Goal: Transaction & Acquisition: Book appointment/travel/reservation

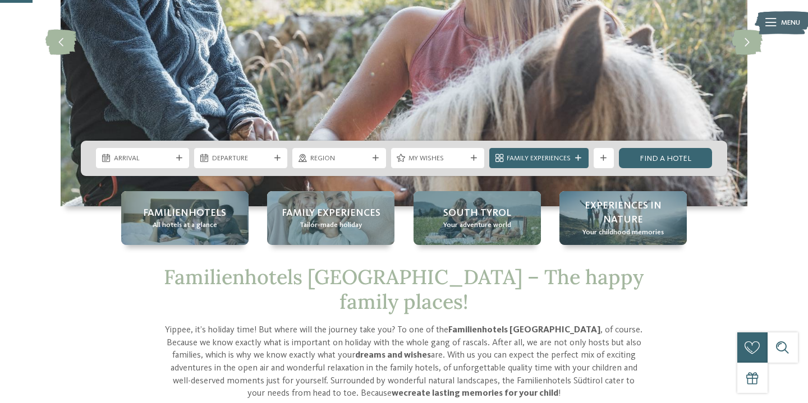
scroll to position [172, 0]
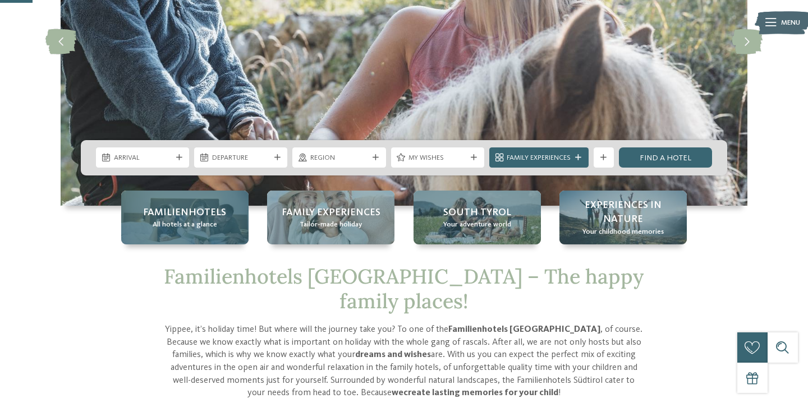
click at [192, 218] on span "Familienhotels" at bounding box center [184, 213] width 83 height 14
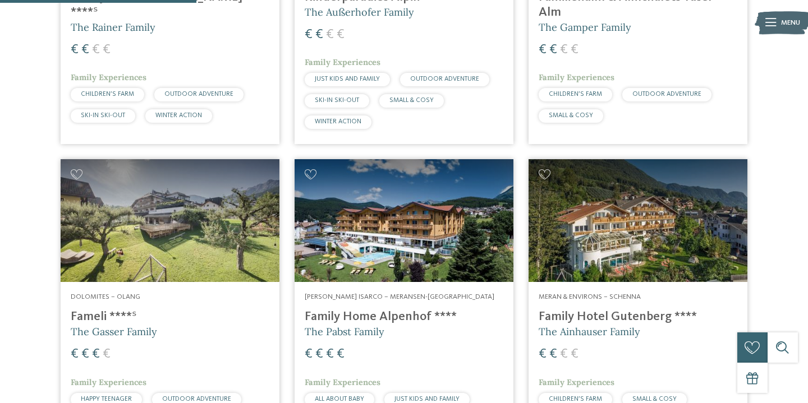
scroll to position [828, 0]
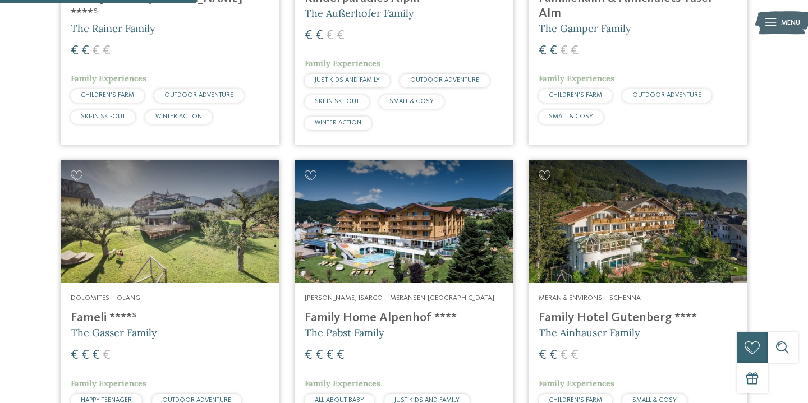
click at [587, 311] on h4 "Family Hotel Gutenberg ****" at bounding box center [638, 318] width 199 height 15
click at [559, 311] on h4 "Family Hotel Gutenberg ****" at bounding box center [638, 318] width 199 height 15
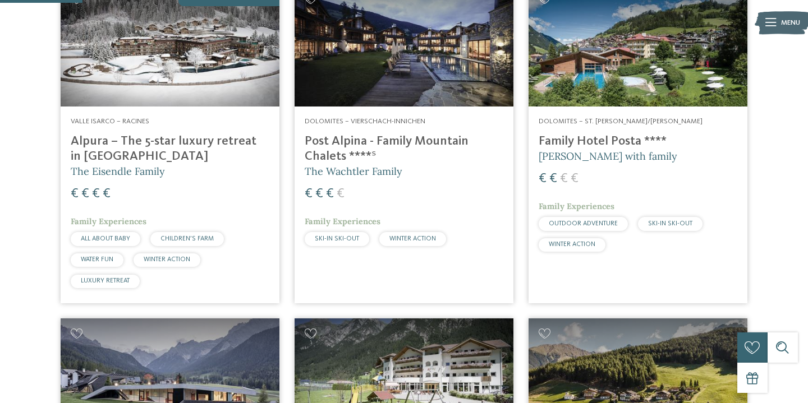
scroll to position [338, 0]
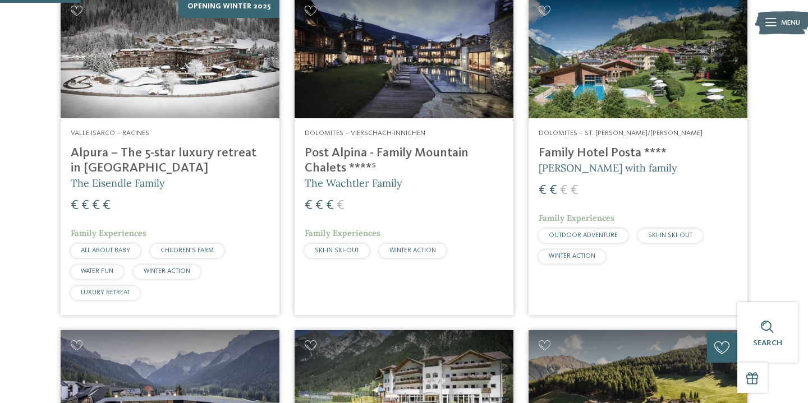
click at [125, 146] on h4 "Alpura – The 5-star luxury retreat in South Tyrol" at bounding box center [170, 161] width 199 height 30
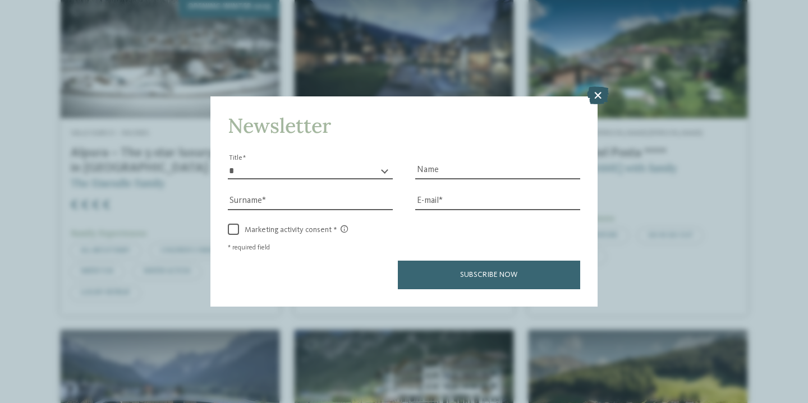
click at [603, 94] on icon at bounding box center [598, 95] width 22 height 18
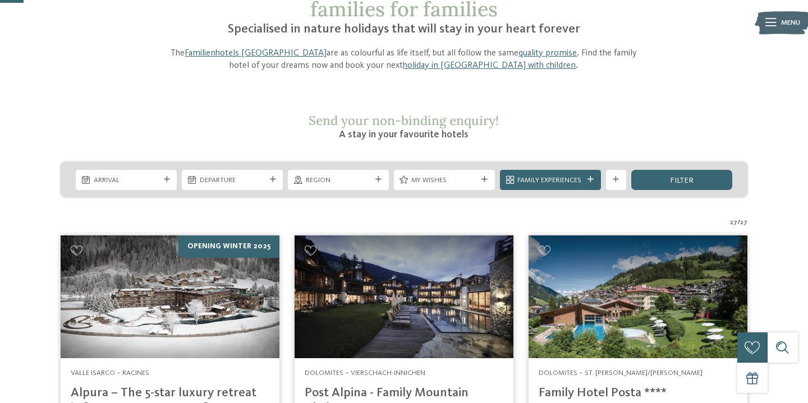
scroll to position [0, 0]
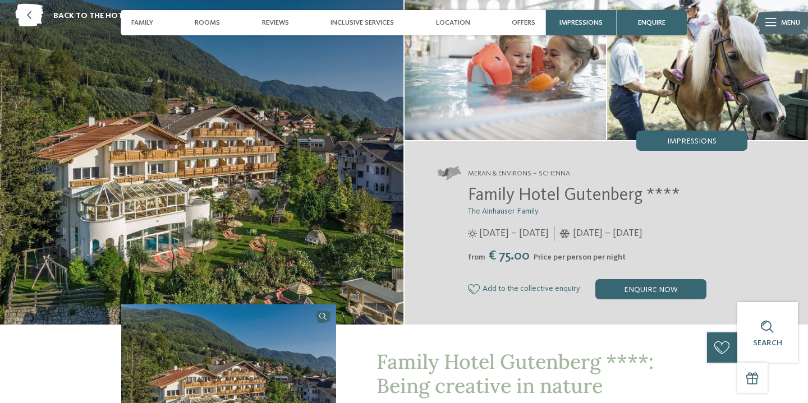
scroll to position [57, 0]
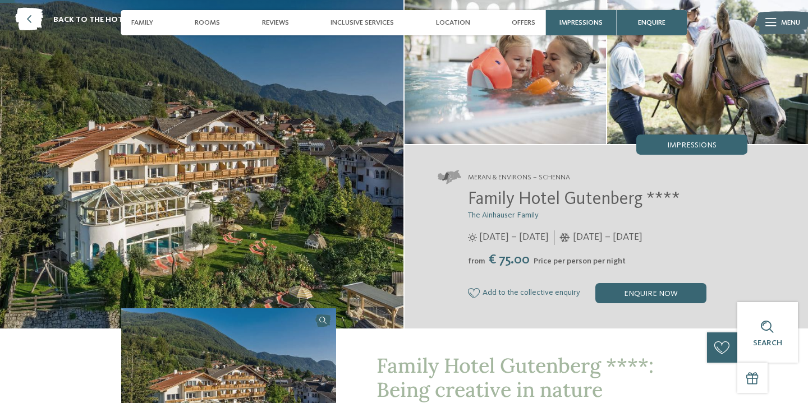
click at [268, 178] on img at bounding box center [201, 161] width 403 height 336
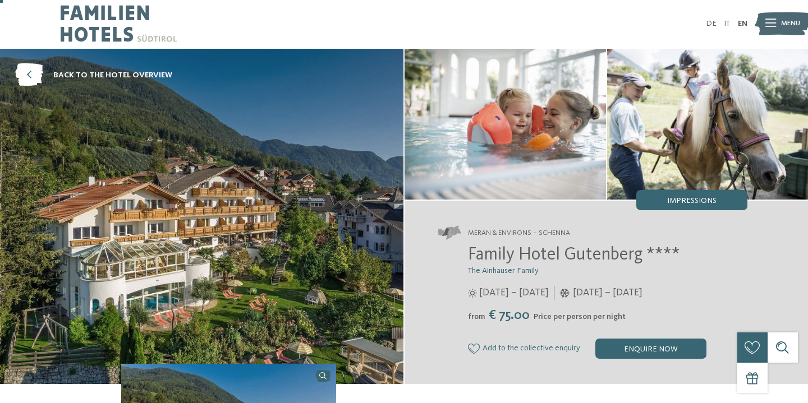
scroll to position [0, 0]
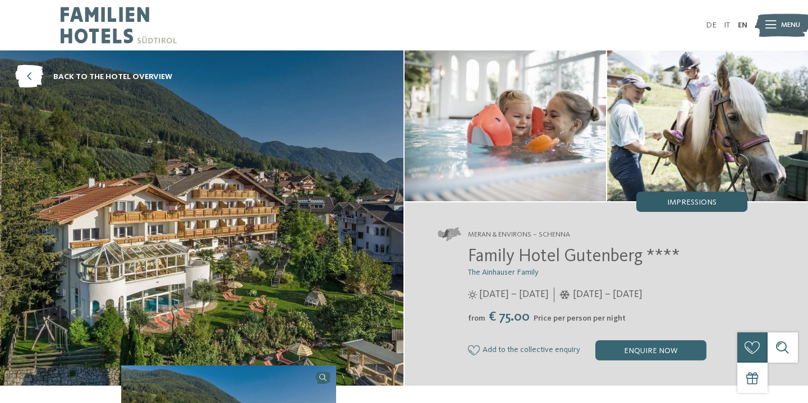
click at [700, 203] on span "Impressions" at bounding box center [691, 203] width 49 height 8
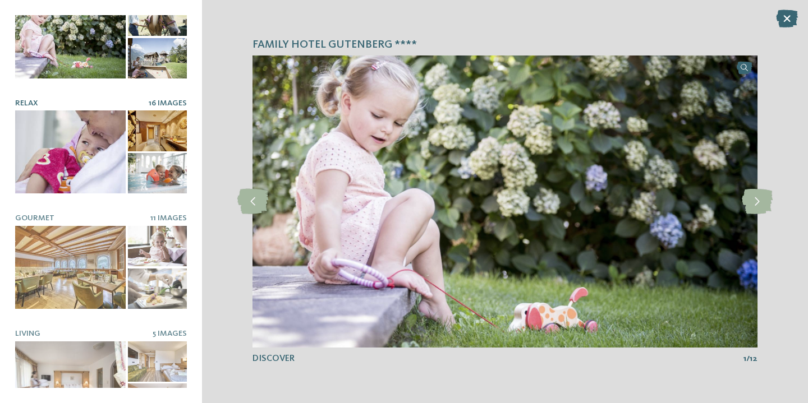
scroll to position [68, 0]
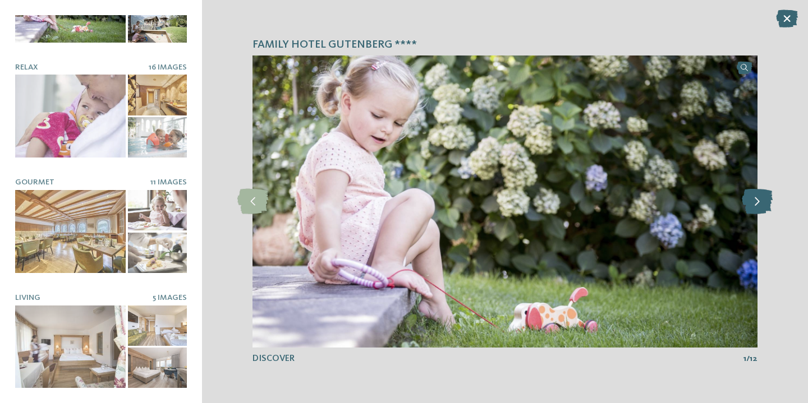
click at [757, 193] on icon at bounding box center [757, 201] width 31 height 25
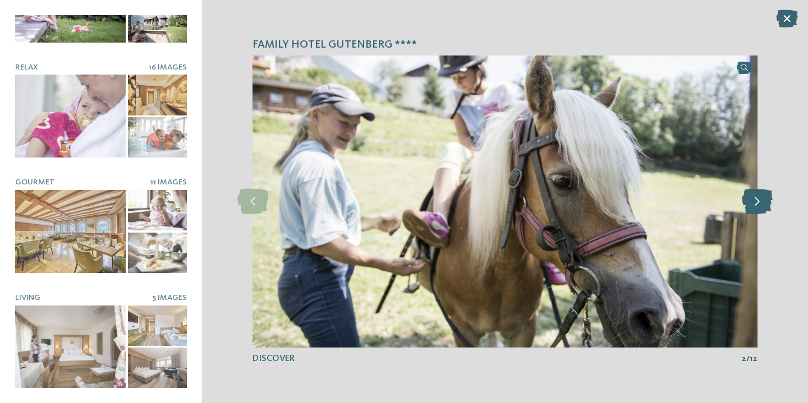
click at [757, 193] on icon at bounding box center [757, 201] width 31 height 25
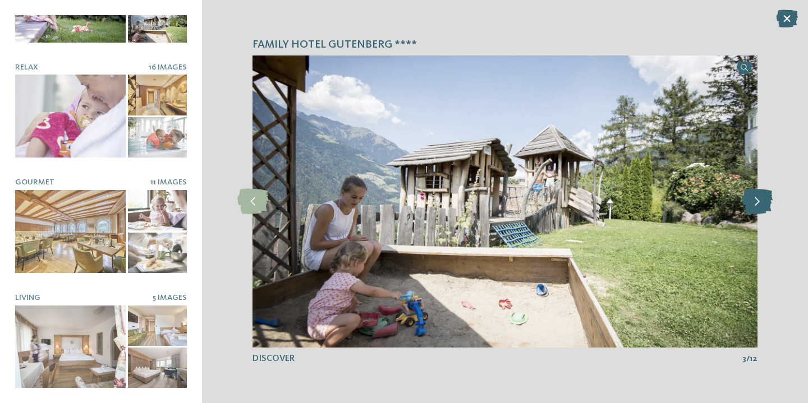
click at [757, 193] on icon at bounding box center [757, 201] width 31 height 25
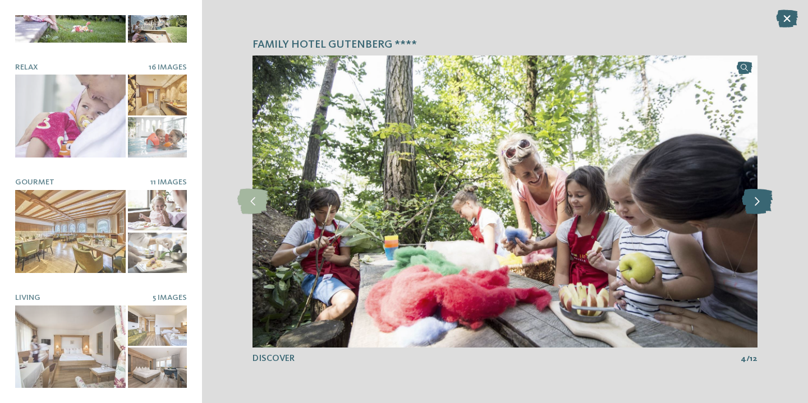
click at [757, 193] on icon at bounding box center [757, 201] width 31 height 25
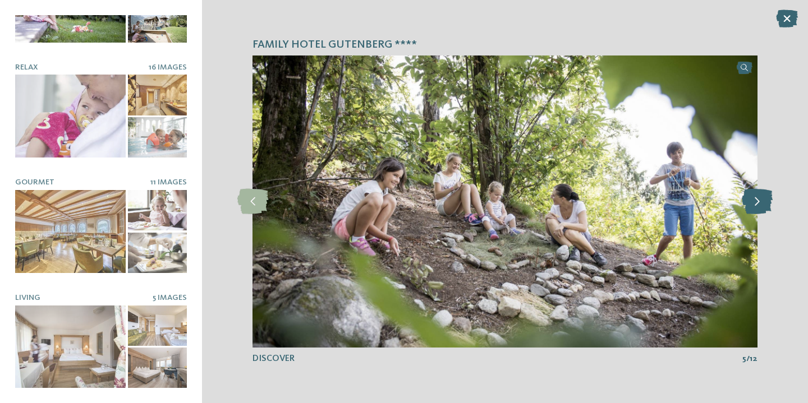
click at [757, 193] on icon at bounding box center [757, 201] width 31 height 25
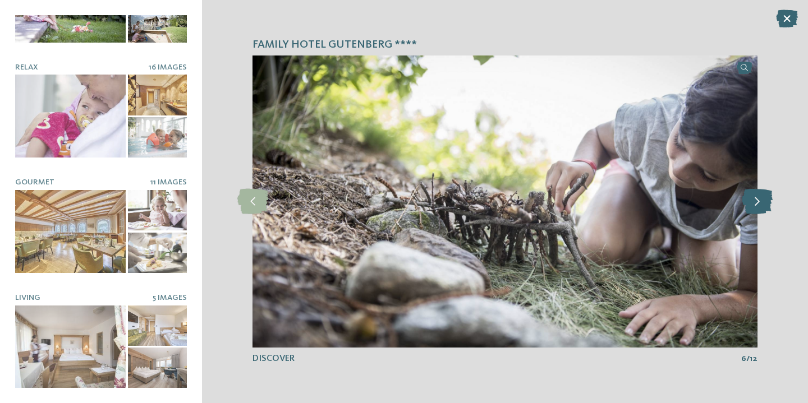
click at [757, 193] on icon at bounding box center [757, 201] width 31 height 25
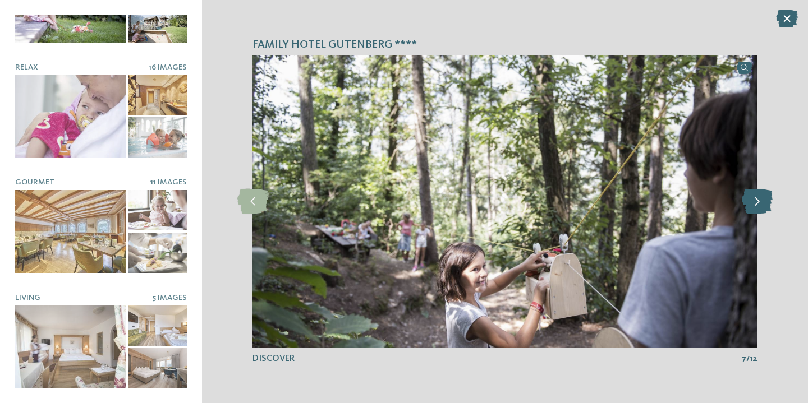
click at [757, 193] on icon at bounding box center [757, 201] width 31 height 25
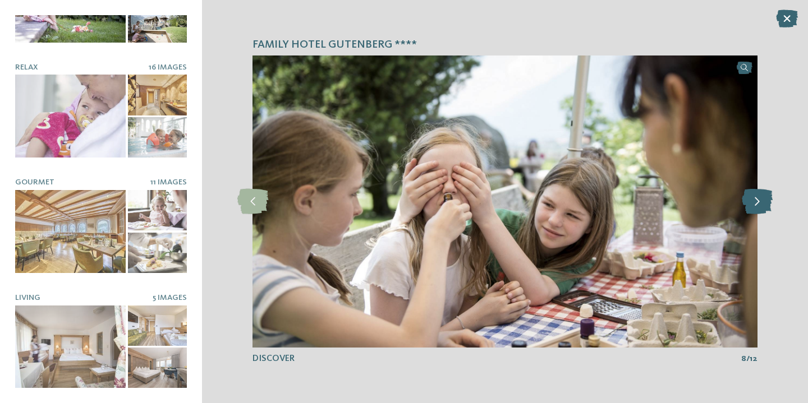
click at [757, 193] on icon at bounding box center [757, 201] width 31 height 25
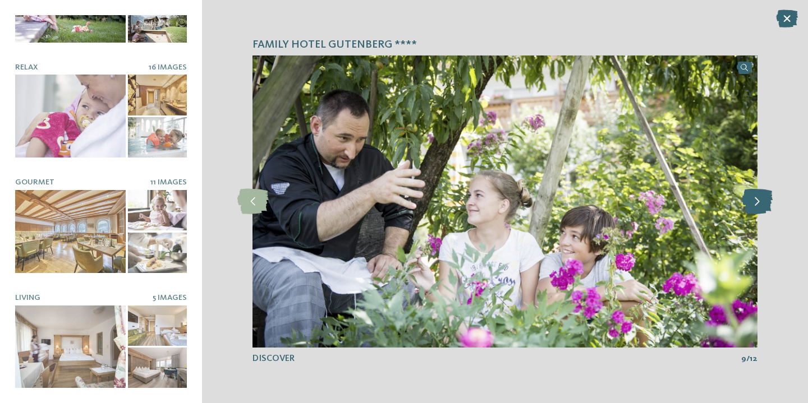
click at [757, 193] on icon at bounding box center [757, 201] width 31 height 25
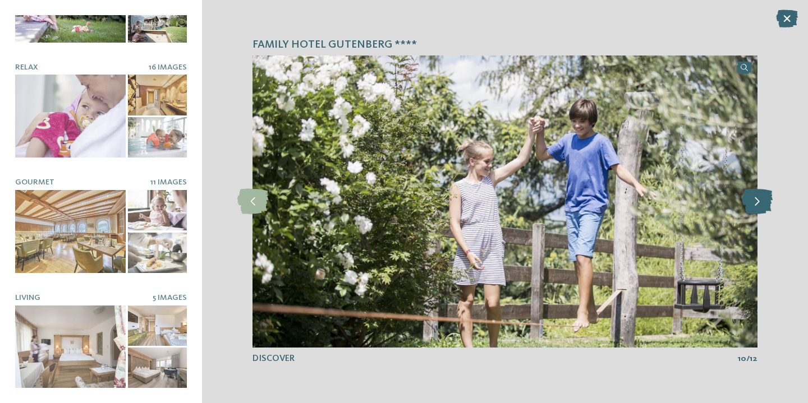
click at [757, 193] on icon at bounding box center [757, 201] width 31 height 25
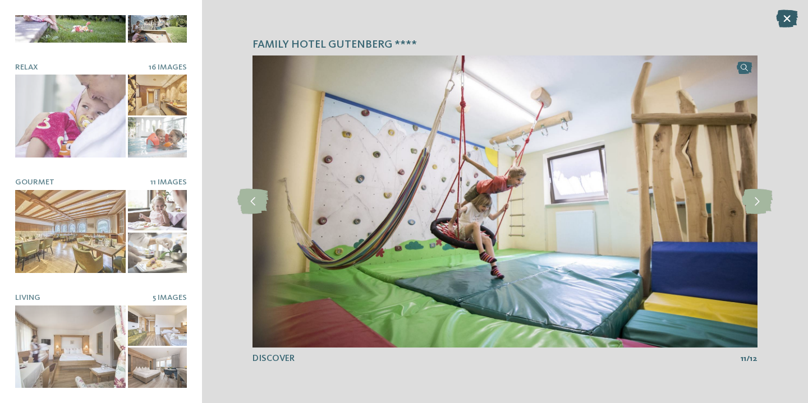
click at [785, 16] on icon at bounding box center [787, 19] width 22 height 18
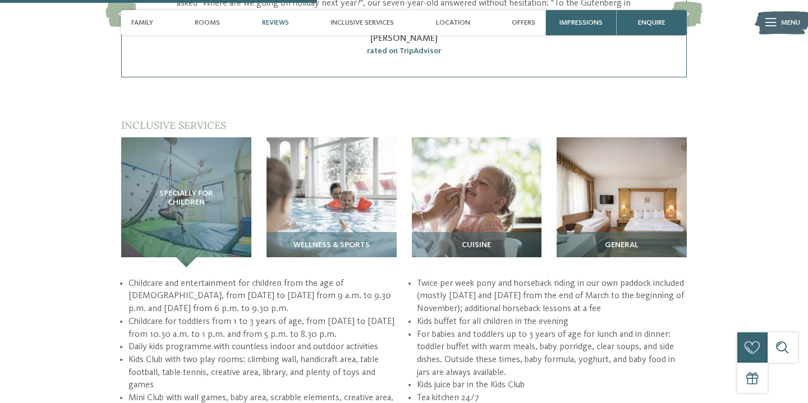
scroll to position [1221, 0]
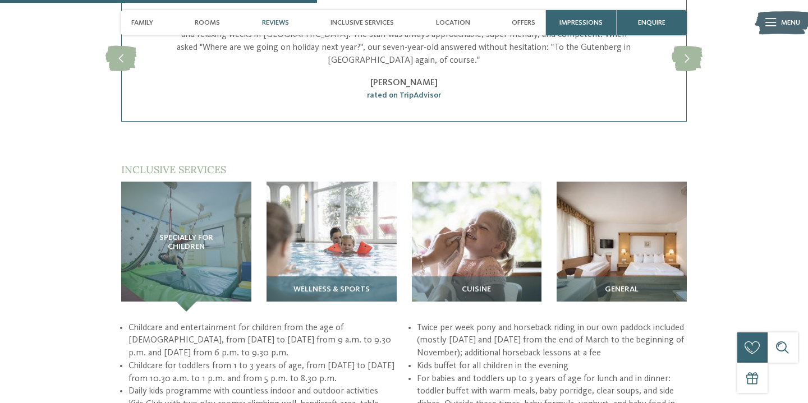
click at [334, 286] on span "Wellness & sports" at bounding box center [331, 290] width 76 height 9
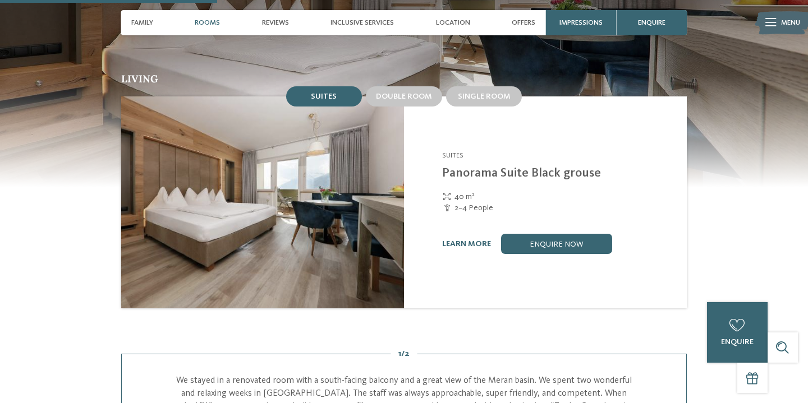
scroll to position [823, 0]
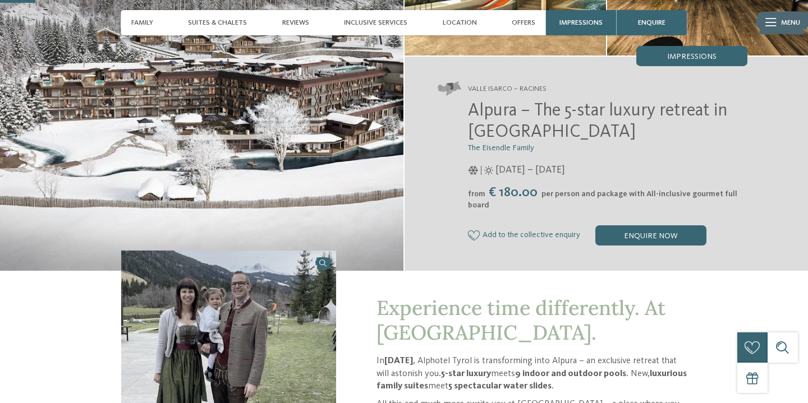
scroll to position [161, 0]
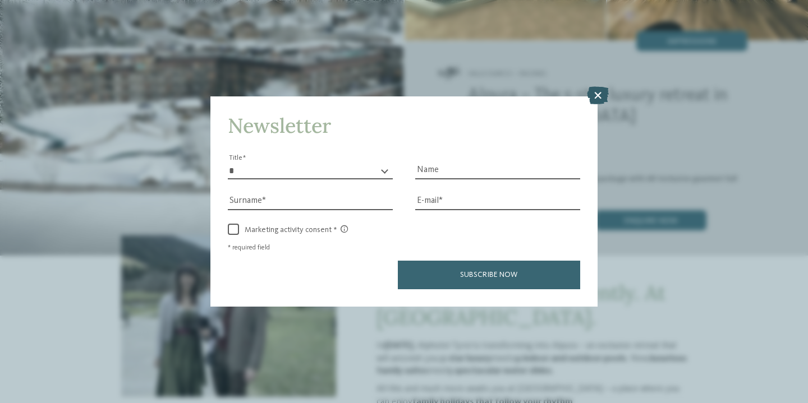
click at [595, 96] on icon at bounding box center [598, 95] width 22 height 18
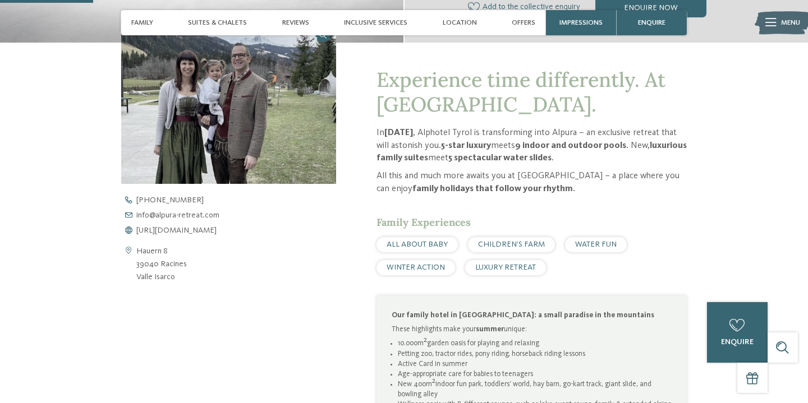
scroll to position [374, 0]
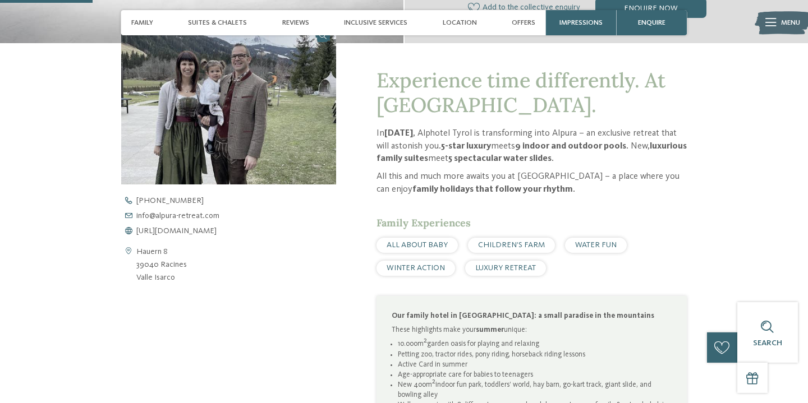
click at [587, 247] on span "WATER FUN" at bounding box center [596, 245] width 42 height 8
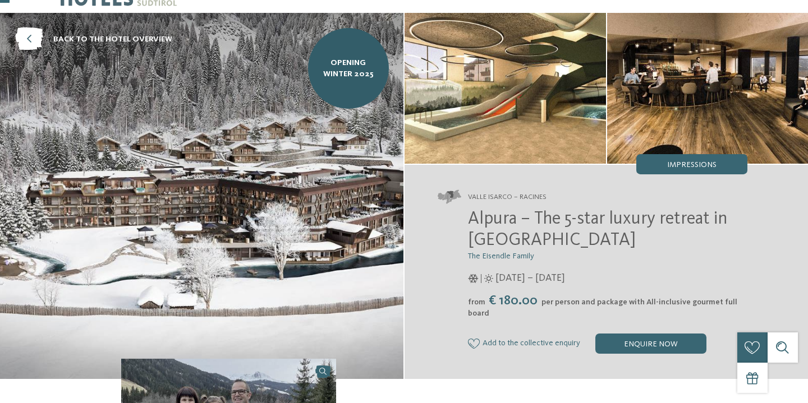
scroll to position [36, 0]
